Goal: Find contact information: Find contact information

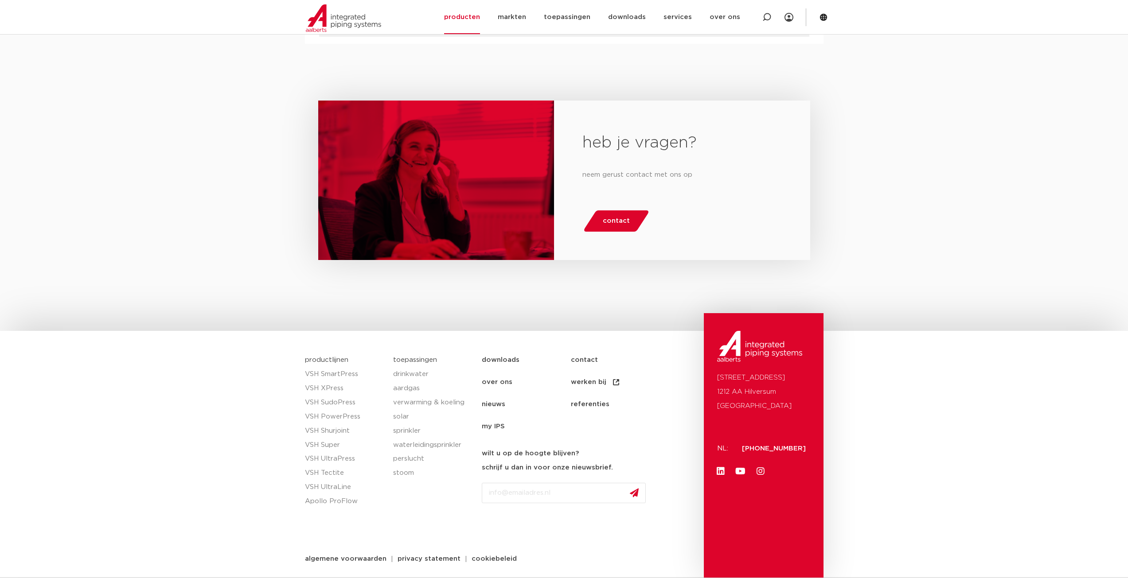
click at [614, 221] on span "contact" at bounding box center [616, 221] width 27 height 14
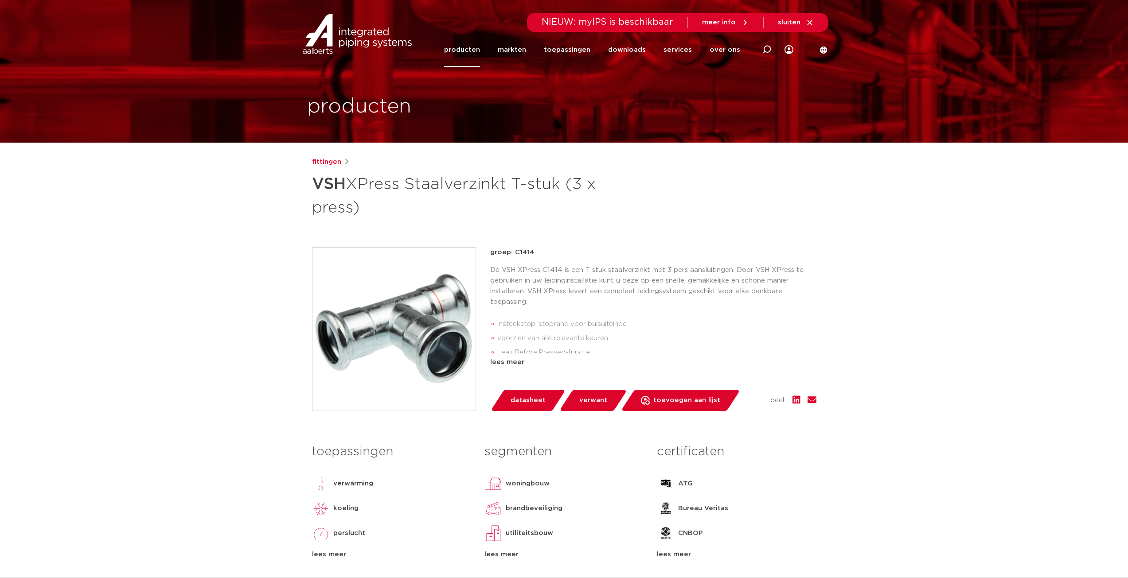
click at [682, 294] on p "De VSH XPress C1414 is een T-stuk staalverzinkt met 3 pers aansluitingen. Door …" at bounding box center [653, 286] width 326 height 43
click at [506, 364] on div "lees meer" at bounding box center [653, 362] width 326 height 11
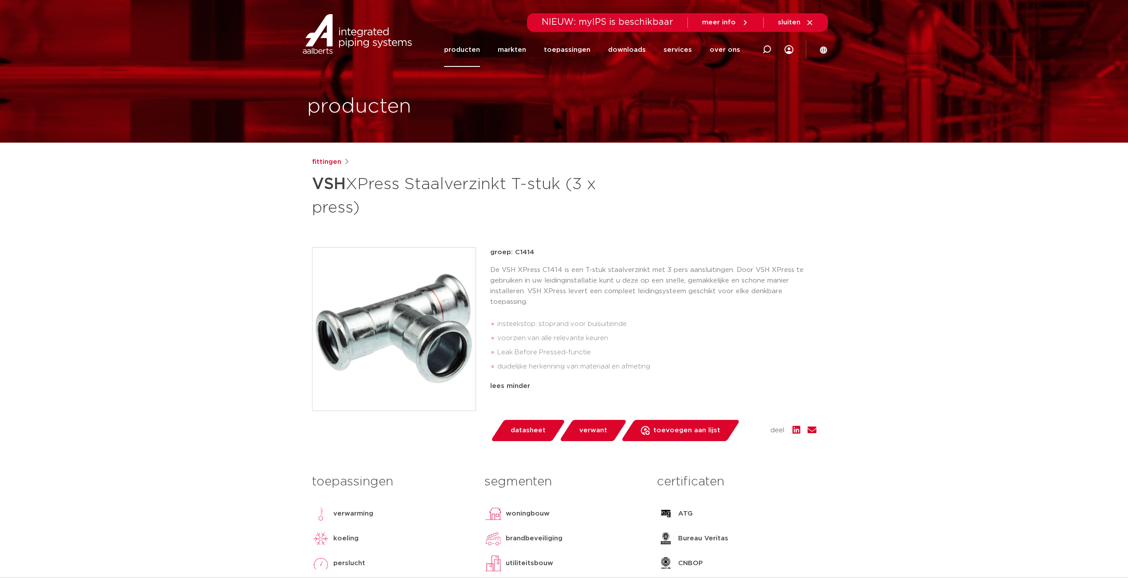
click at [537, 303] on p "De VSH XPress C1414 is een T-stuk staalverzinkt met 3 pers aansluitingen. Door …" at bounding box center [653, 286] width 326 height 43
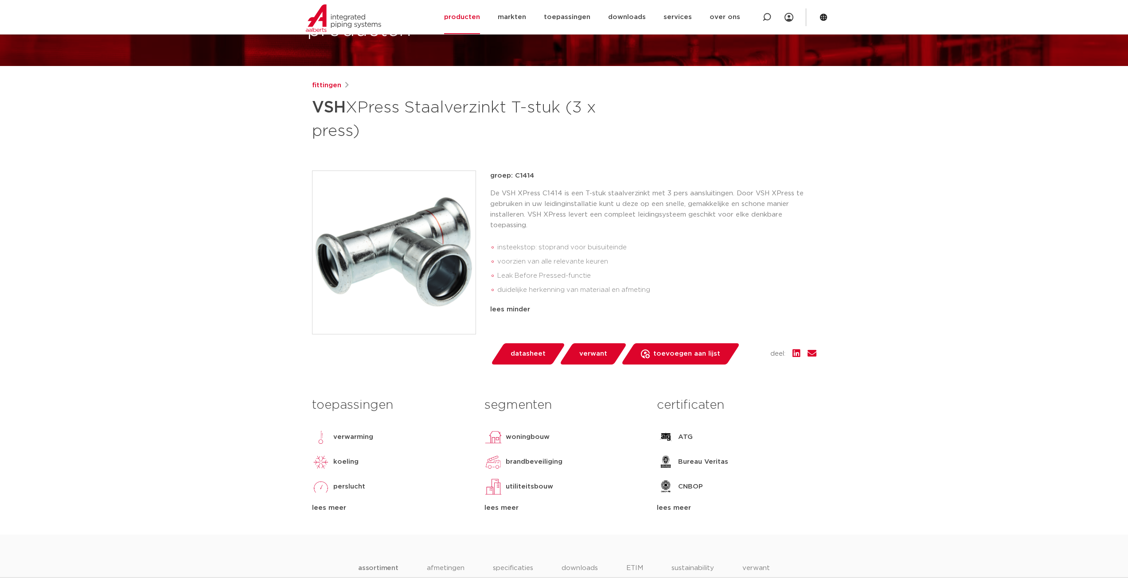
scroll to position [89, 0]
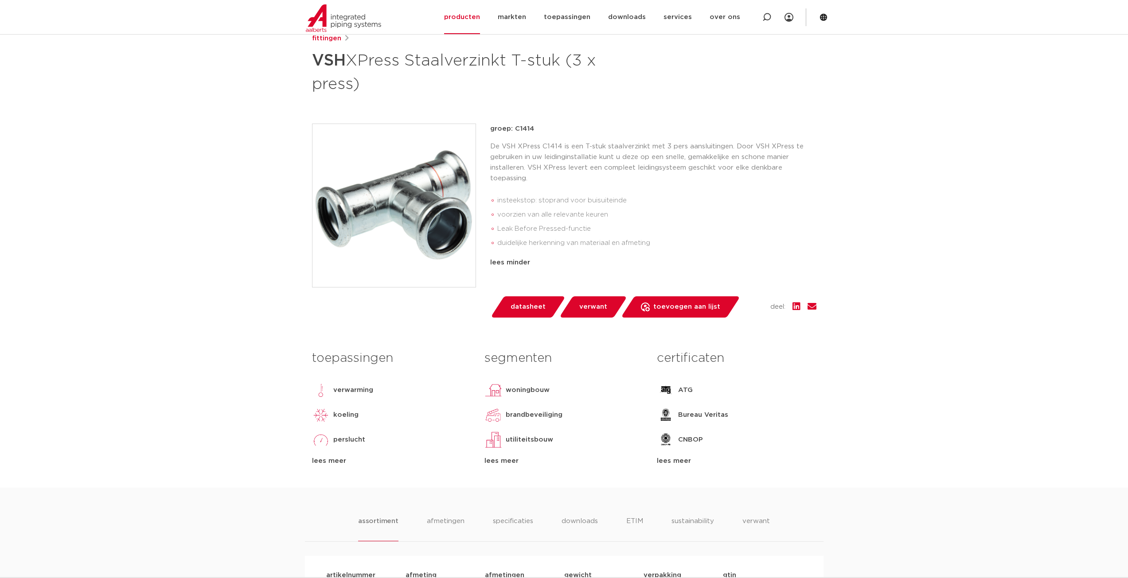
scroll to position [177, 0]
